Goal: Find contact information: Find contact information

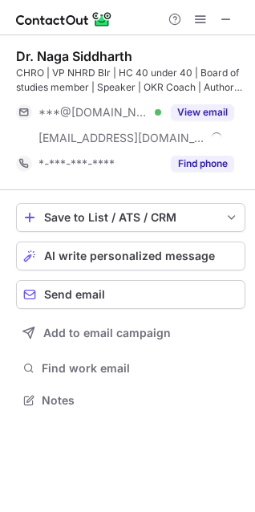
scroll to position [388, 255]
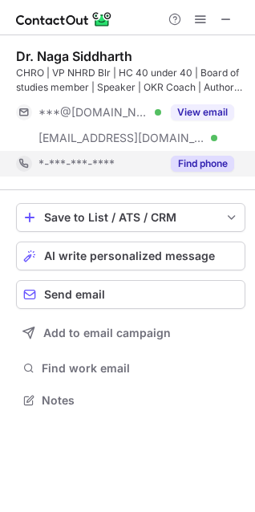
click at [189, 158] on button "Find phone" at bounding box center [202, 164] width 63 height 16
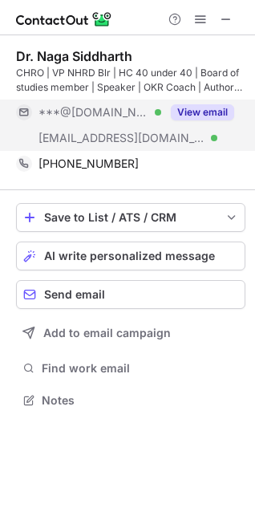
click at [184, 105] on button "View email" at bounding box center [202, 112] width 63 height 16
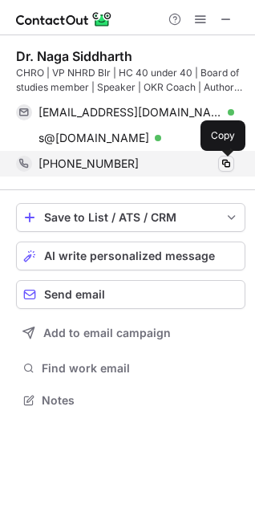
click at [224, 158] on span at bounding box center [226, 163] width 13 height 13
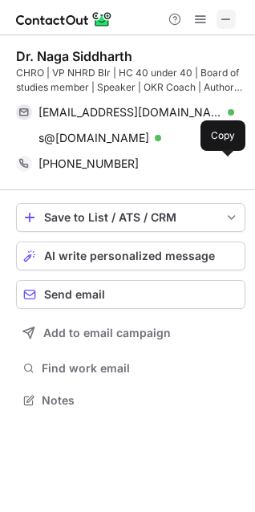
click at [220, 19] on span at bounding box center [226, 19] width 13 height 13
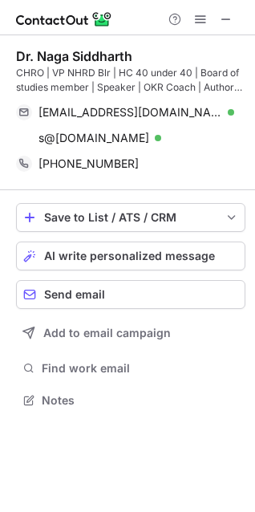
scroll to position [388, 255]
